Goal: Browse casually: Explore the website without a specific task or goal

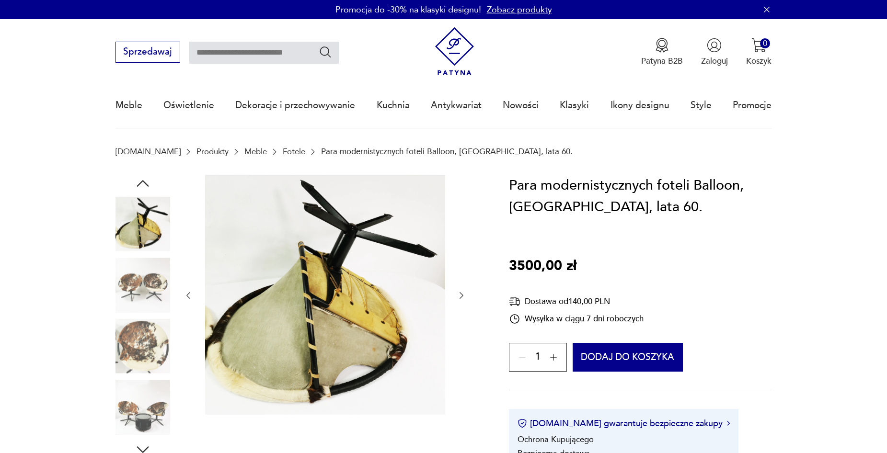
click at [145, 289] on img at bounding box center [142, 285] width 55 height 55
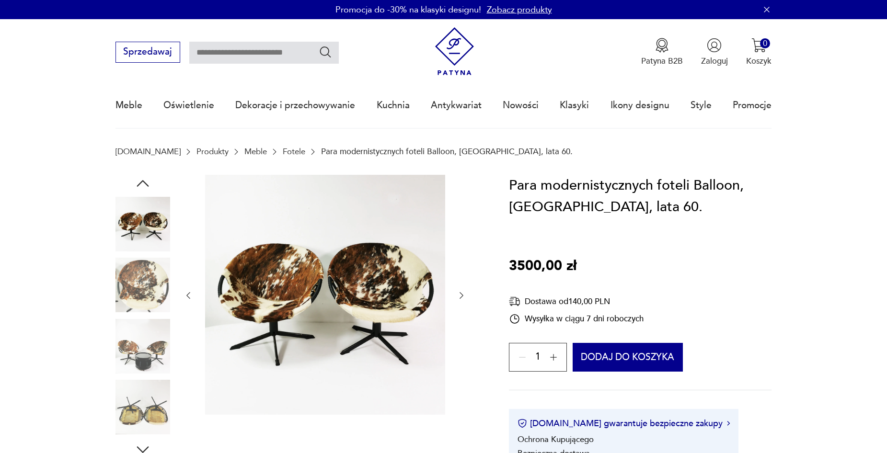
click at [342, 303] on img at bounding box center [325, 295] width 240 height 240
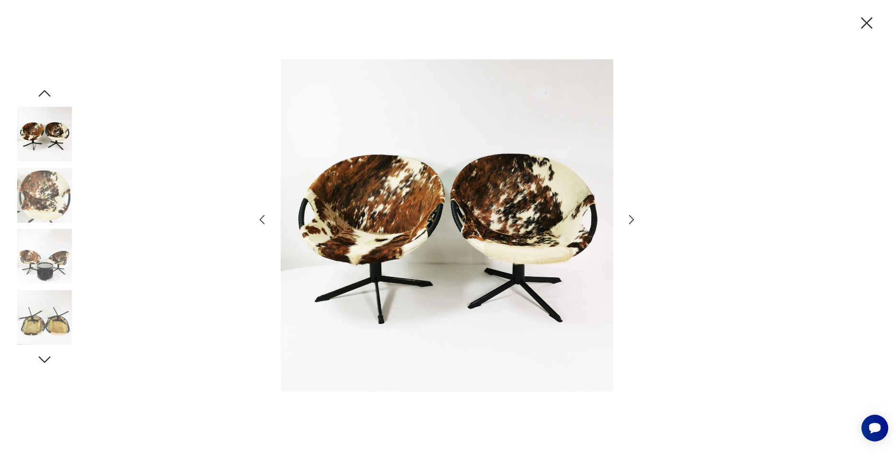
click at [357, 277] on img at bounding box center [447, 226] width 332 height 363
click at [866, 20] on icon "button" at bounding box center [866, 23] width 20 height 20
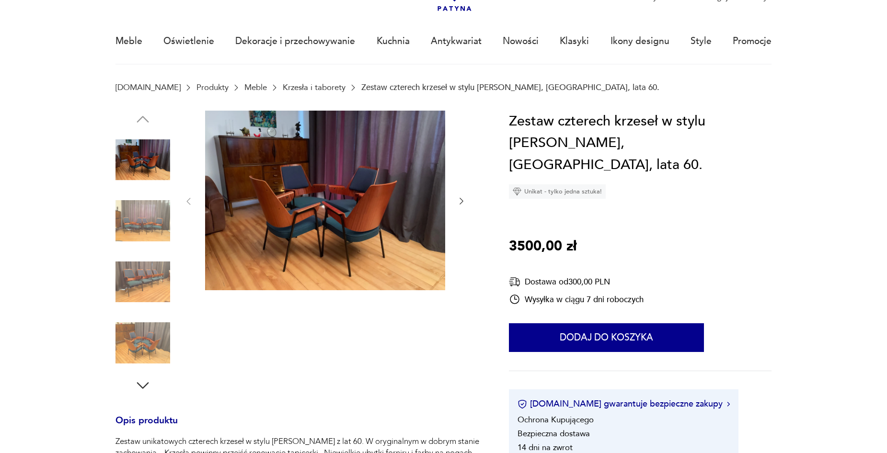
scroll to position [77, 0]
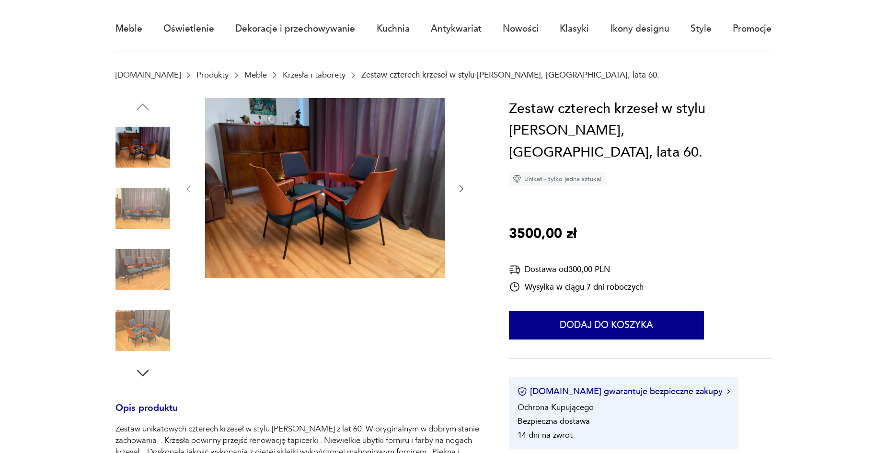
click at [144, 266] on img at bounding box center [142, 269] width 55 height 55
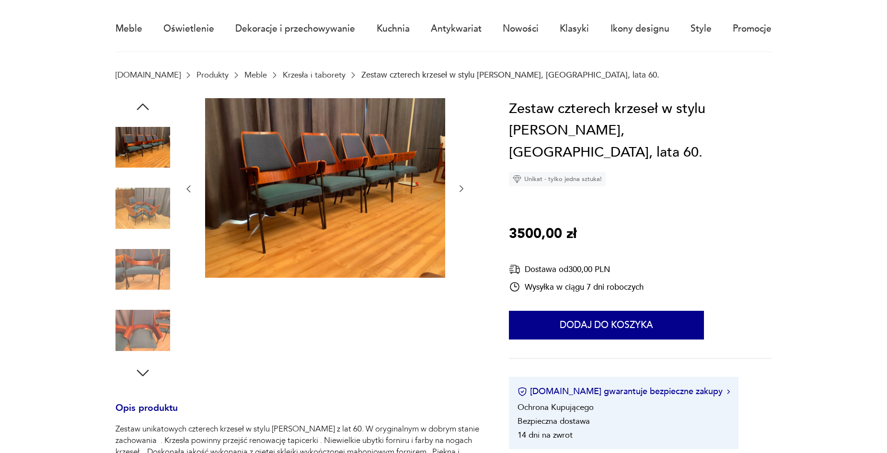
click at [309, 179] on img at bounding box center [325, 188] width 240 height 180
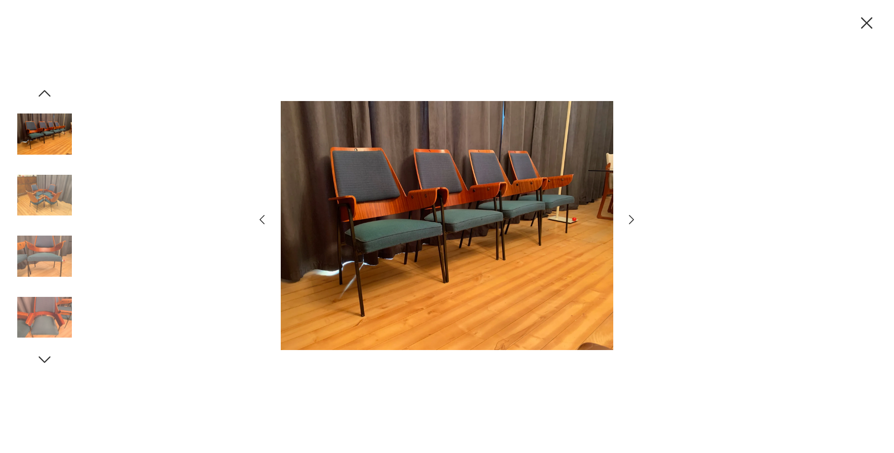
click at [384, 214] on img at bounding box center [447, 226] width 332 height 363
click at [863, 22] on icon "button" at bounding box center [866, 23] width 20 height 20
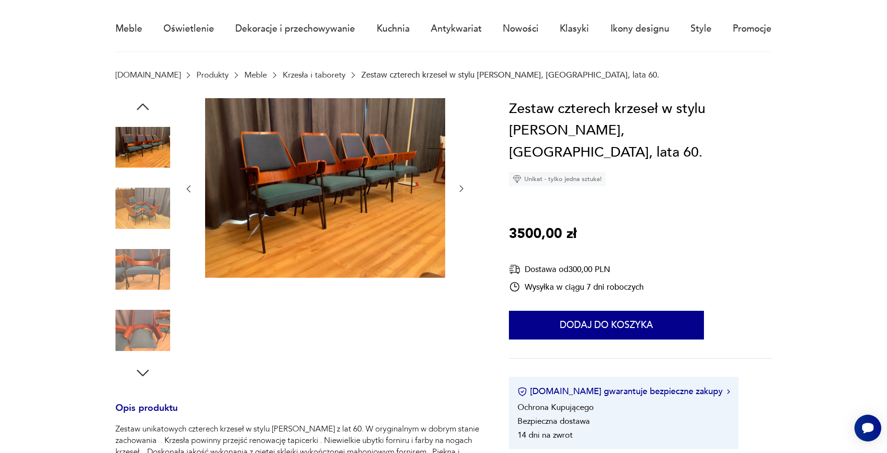
scroll to position [0, 0]
